Goal: Find specific page/section: Find specific page/section

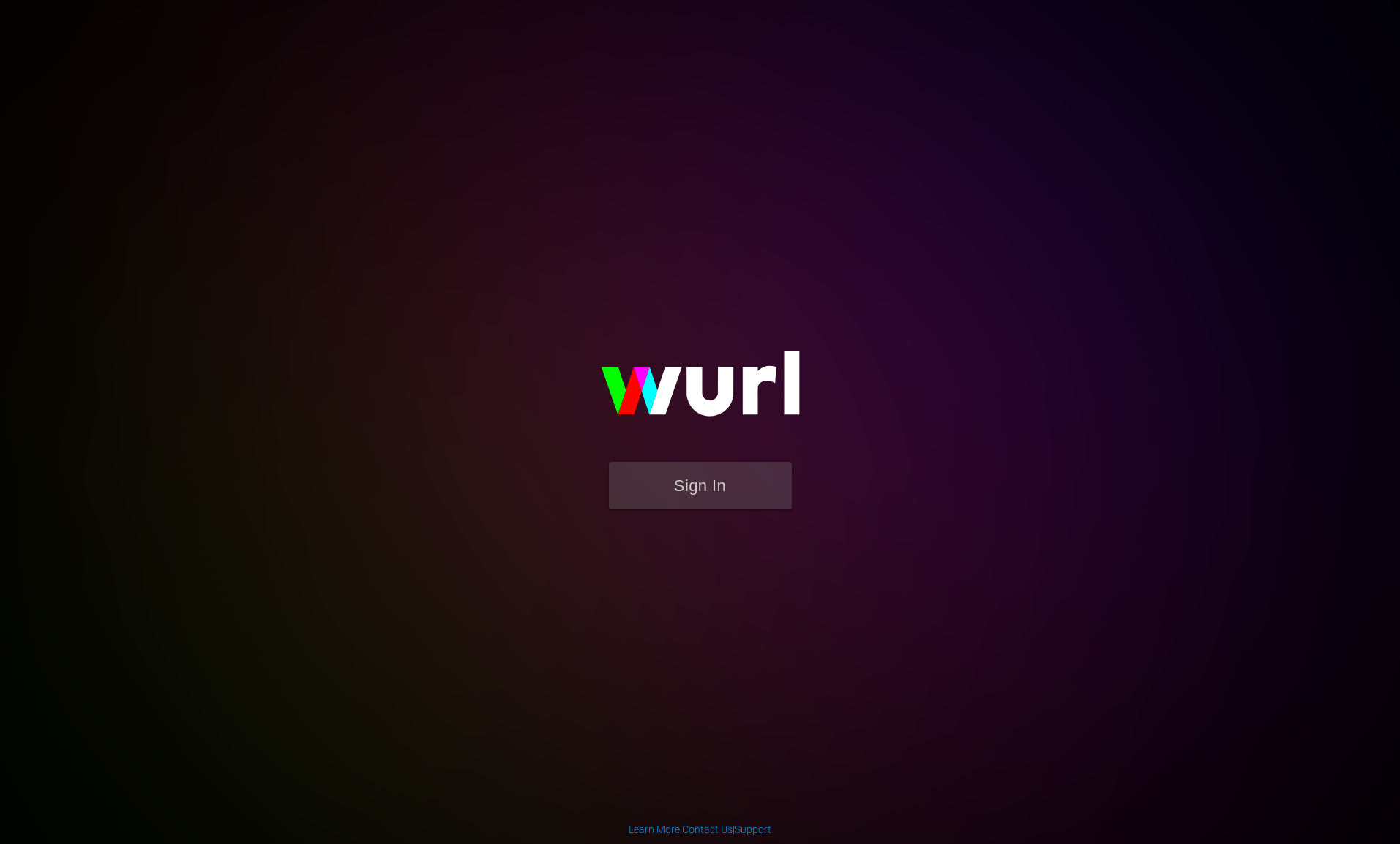
click at [712, 489] on button "Sign In" at bounding box center [700, 485] width 183 height 47
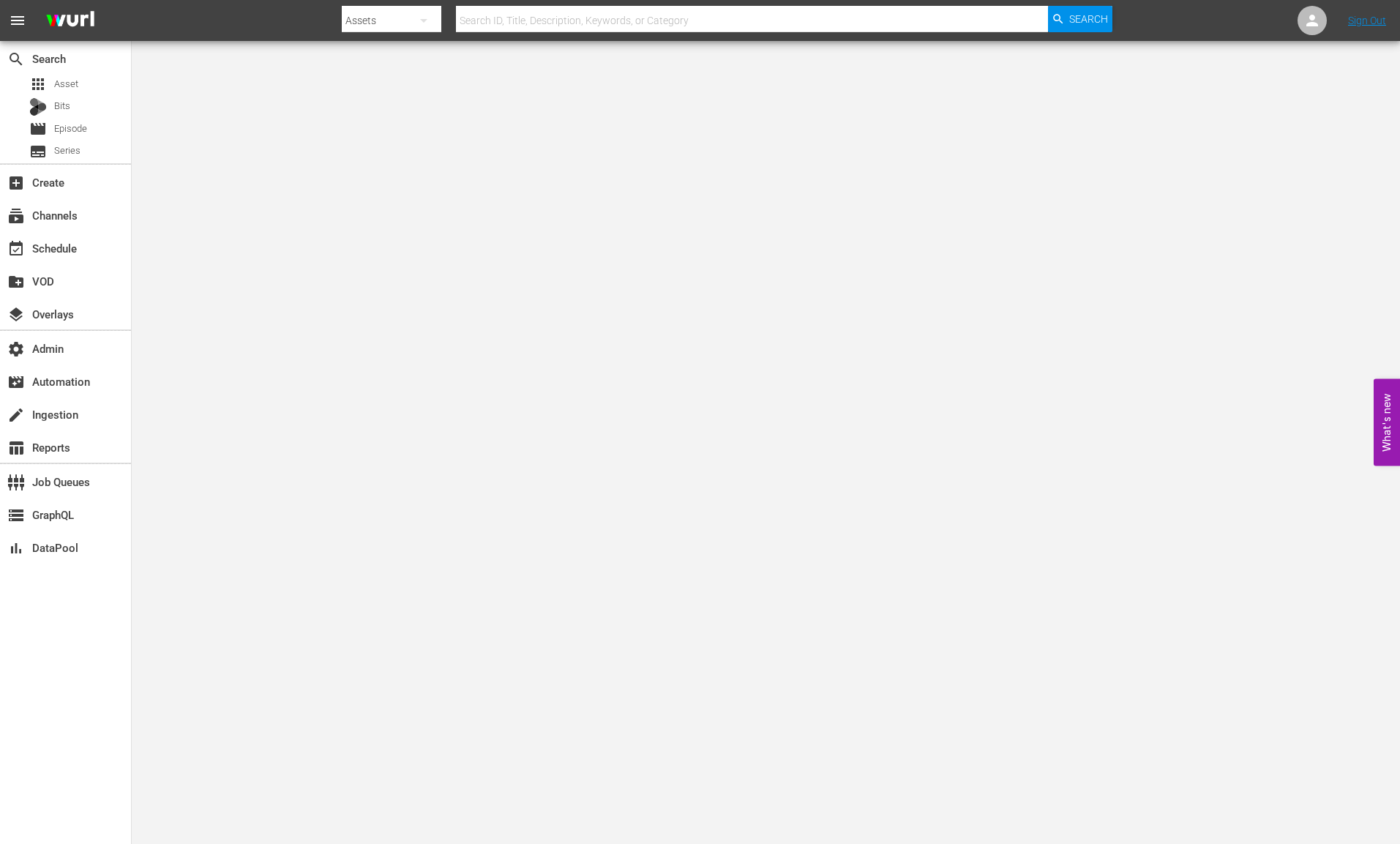
click at [769, 33] on div at bounding box center [726, 35] width 770 height 6
click at [752, 14] on input "text" at bounding box center [752, 20] width 592 height 35
paste input "108411905"
type input "108411905"
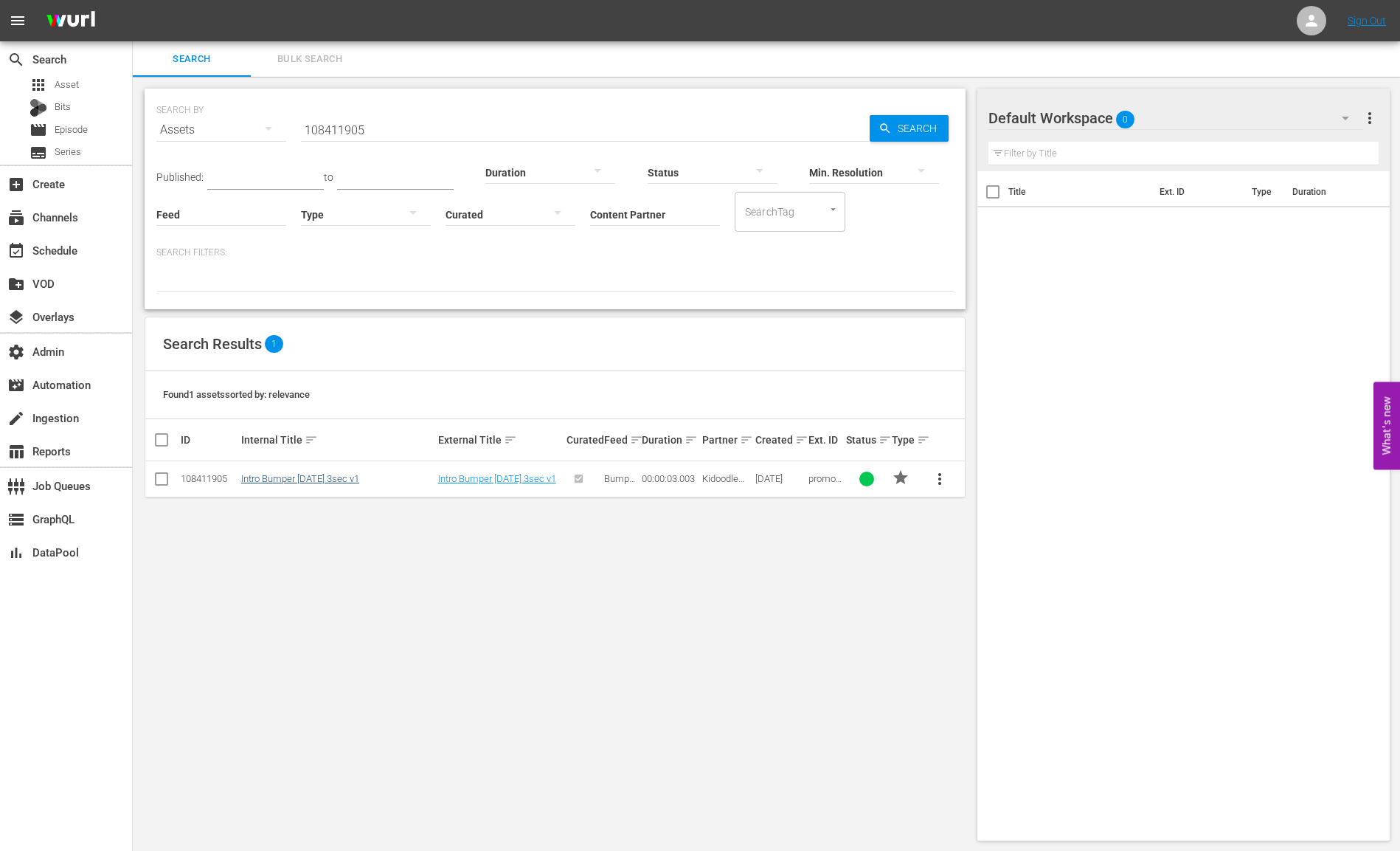
click at [298, 481] on link "Intro Bumper [DATE] 3sec v1" at bounding box center [300, 478] width 118 height 11
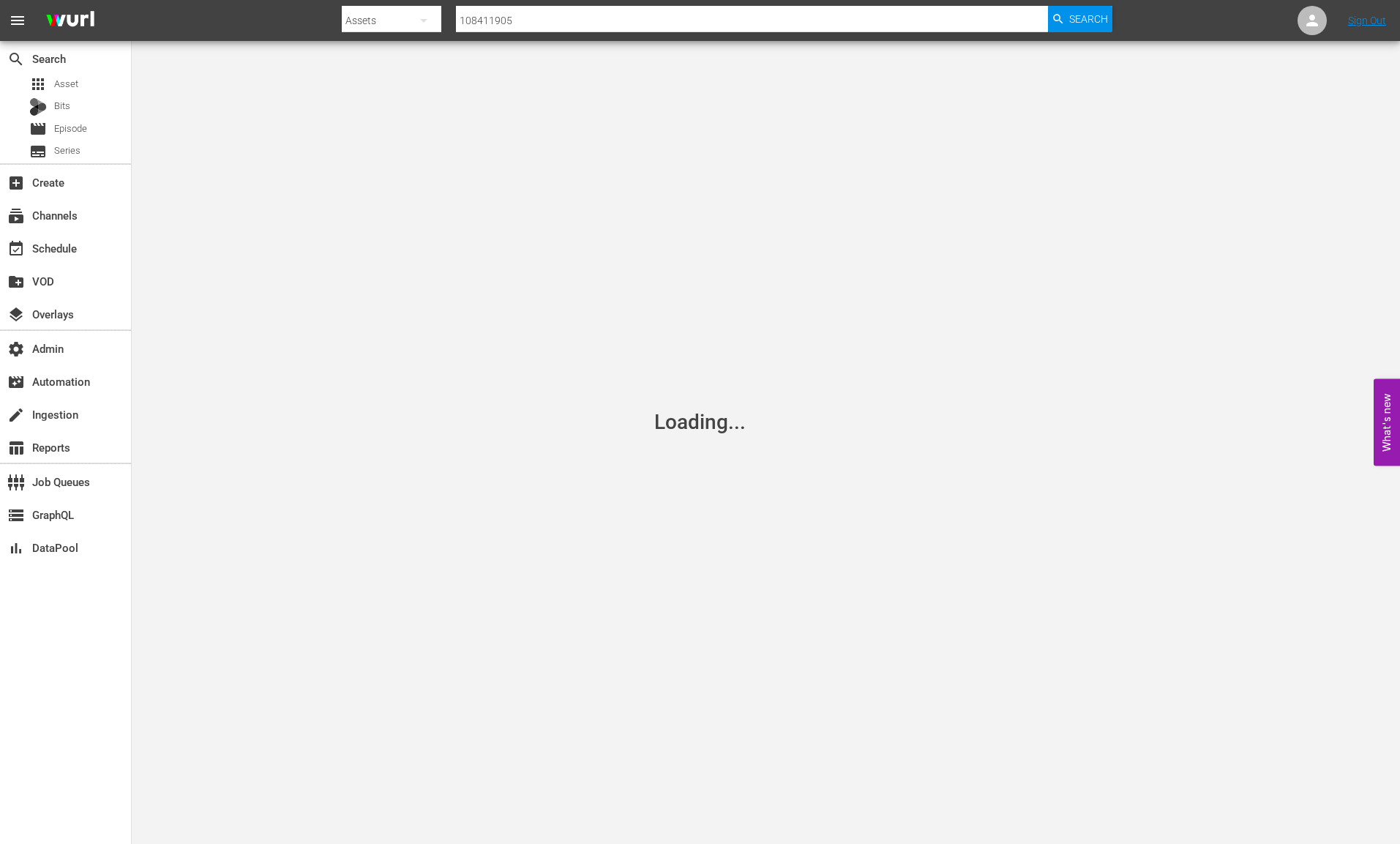
click at [554, 22] on input "108411905" at bounding box center [752, 20] width 592 height 35
click at [1086, 21] on span "Search" at bounding box center [1088, 18] width 39 height 26
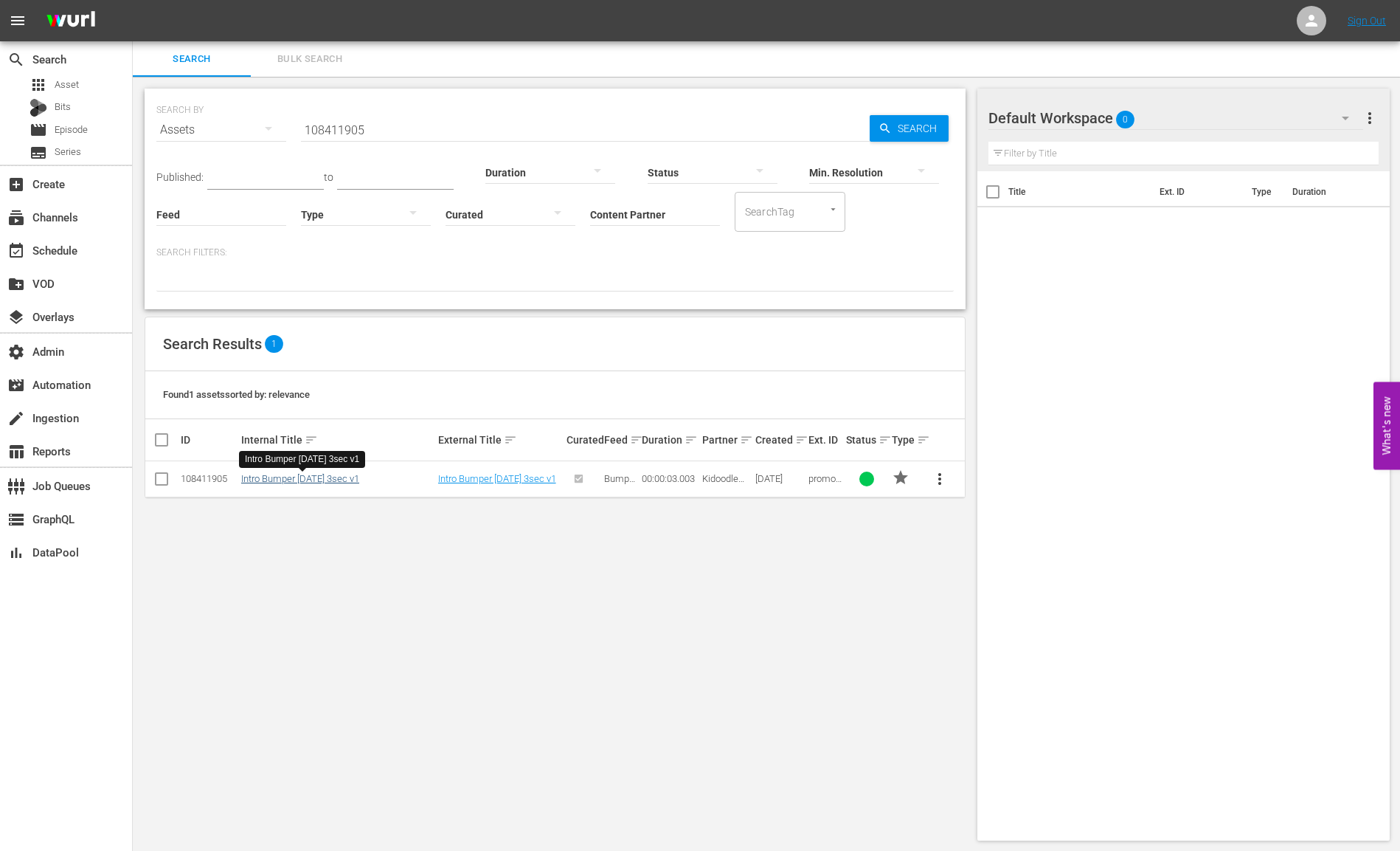
click at [334, 484] on link "Intro Bumper [DATE] 3sec v1" at bounding box center [300, 478] width 118 height 11
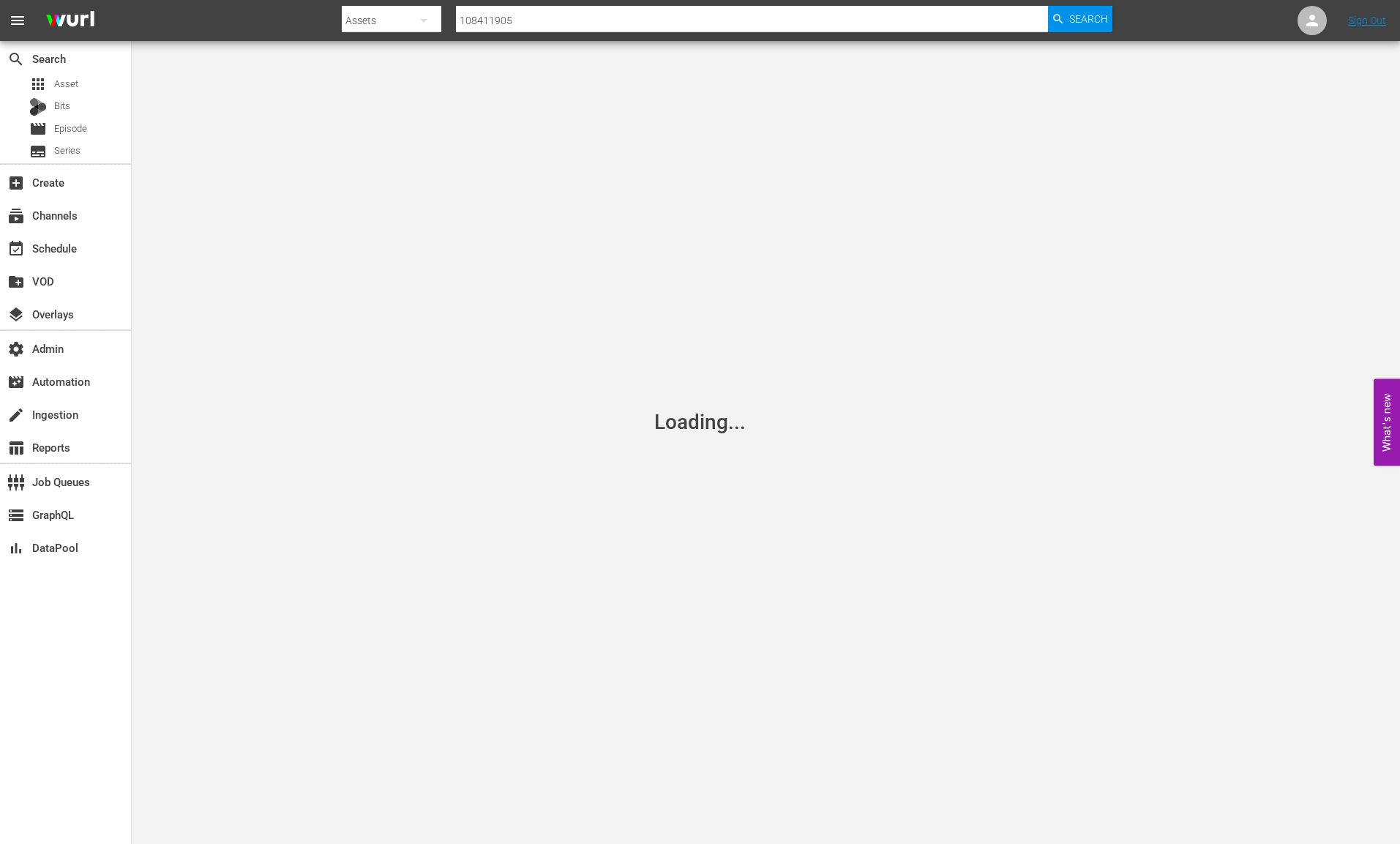
click at [743, 19] on input "108411905" at bounding box center [752, 20] width 592 height 35
paste input "32463371"
type input "132463371"
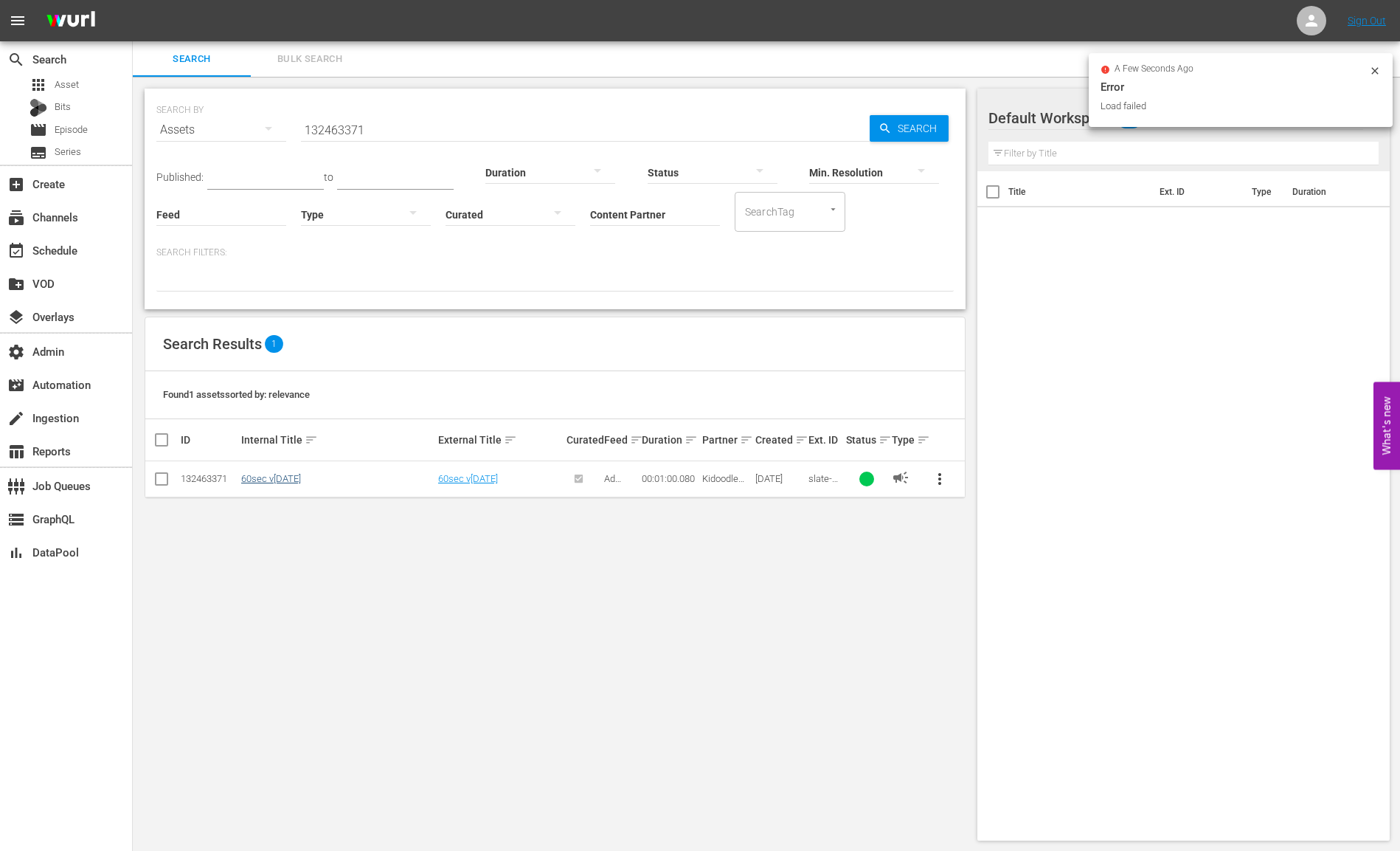
click at [301, 481] on link "60sec v[DATE]" at bounding box center [270, 478] width 59 height 11
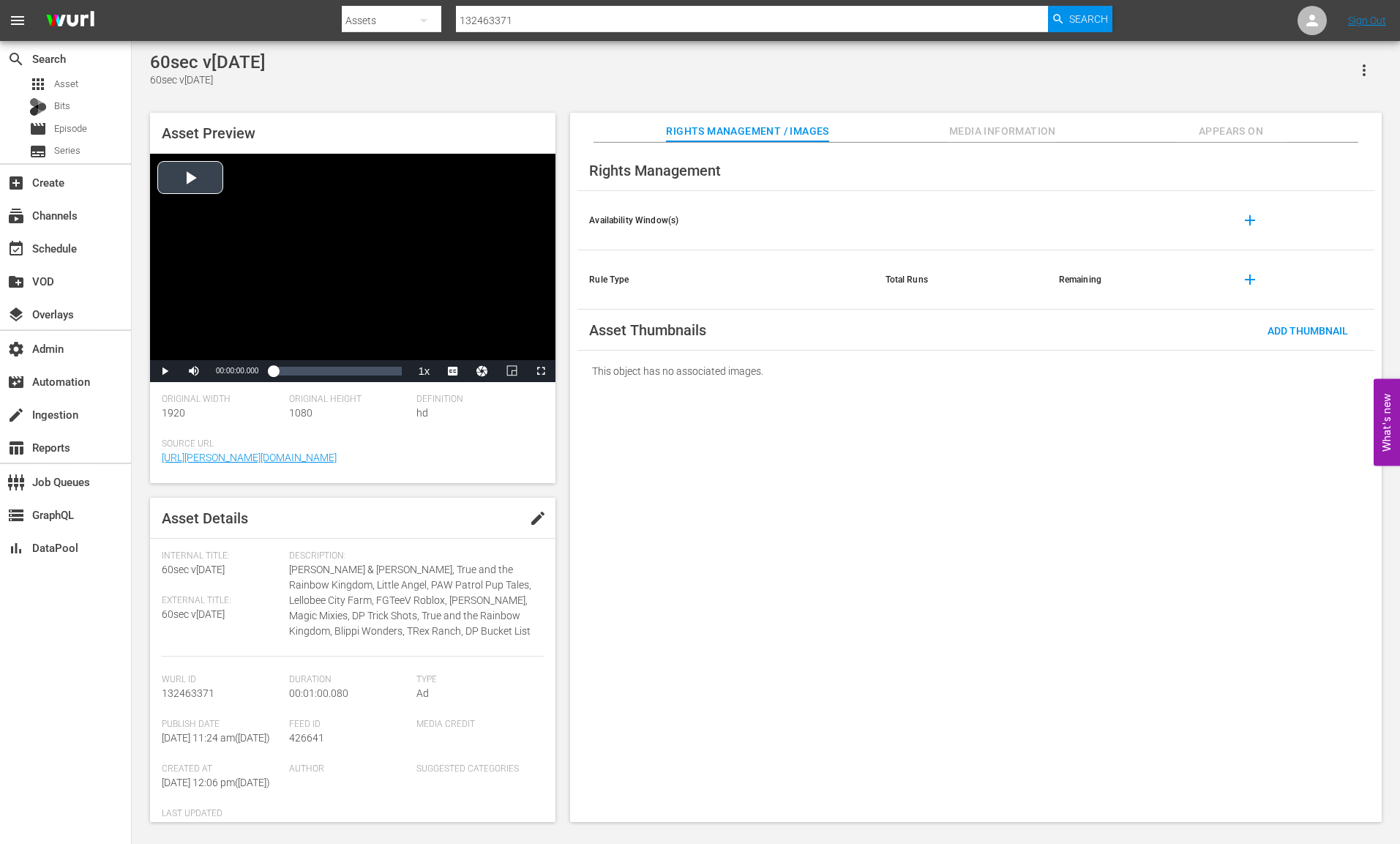
click at [203, 179] on div "Video Player" at bounding box center [352, 256] width 405 height 206
click at [322, 373] on div "Loaded : 99.50% 00:00:23.212 00:00:07.210" at bounding box center [337, 370] width 129 height 15
click at [299, 368] on div "Loaded : 99.50% 00:00:12.289 00:00:23.212" at bounding box center [337, 370] width 129 height 15
